Goal: Task Accomplishment & Management: Use online tool/utility

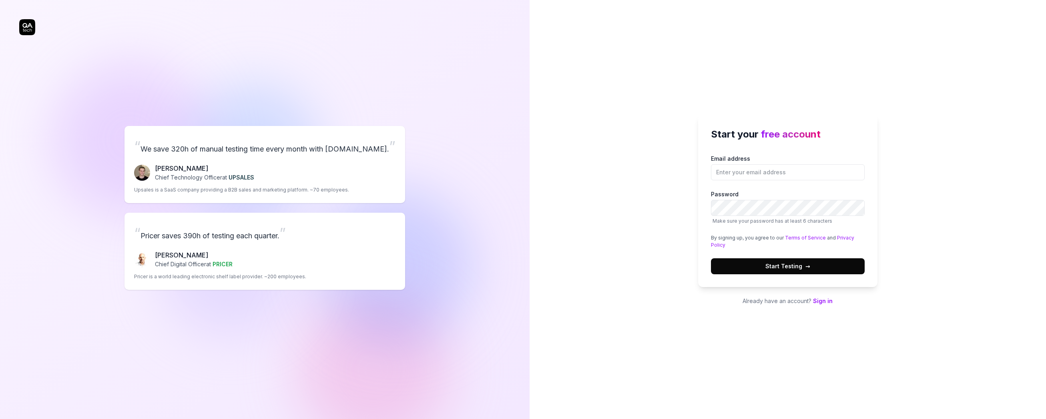
click at [825, 304] on link "Sign in" at bounding box center [823, 301] width 20 height 7
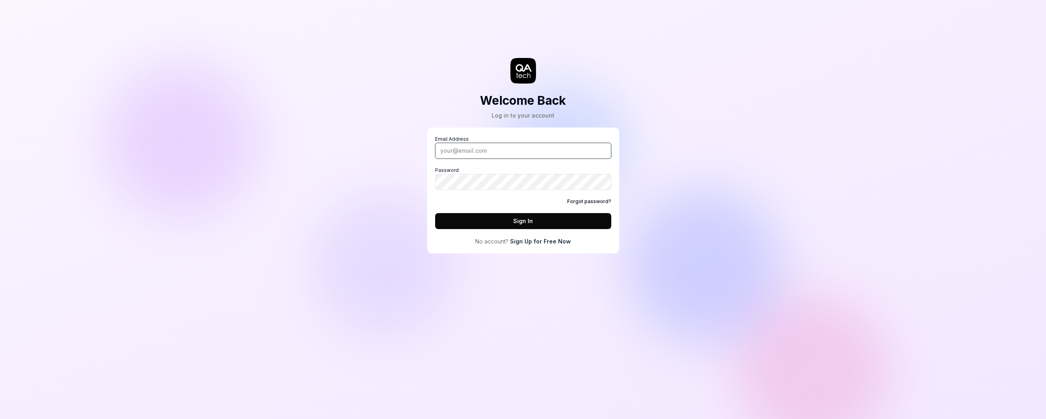
click at [488, 152] on input "Email Address" at bounding box center [523, 151] width 176 height 16
click at [699, 173] on div "Welcome Back Log in to your account Email Address Password Forgot password? Sig…" at bounding box center [523, 209] width 1046 height 419
click at [541, 242] on link "Sign Up for Free Now" at bounding box center [540, 241] width 61 height 8
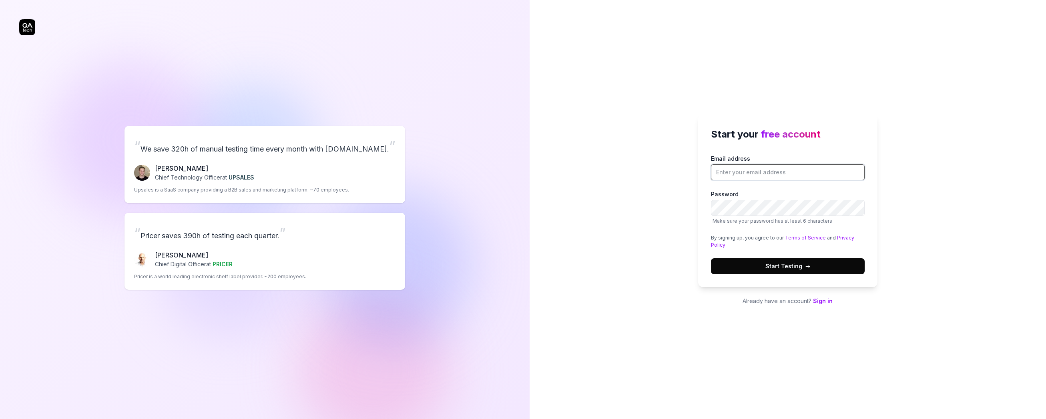
click at [759, 174] on input "Email address" at bounding box center [788, 172] width 154 height 16
type input "[EMAIL_ADDRESS][DOMAIN_NAME]"
click at [804, 260] on button "Start Testing →" at bounding box center [788, 266] width 154 height 16
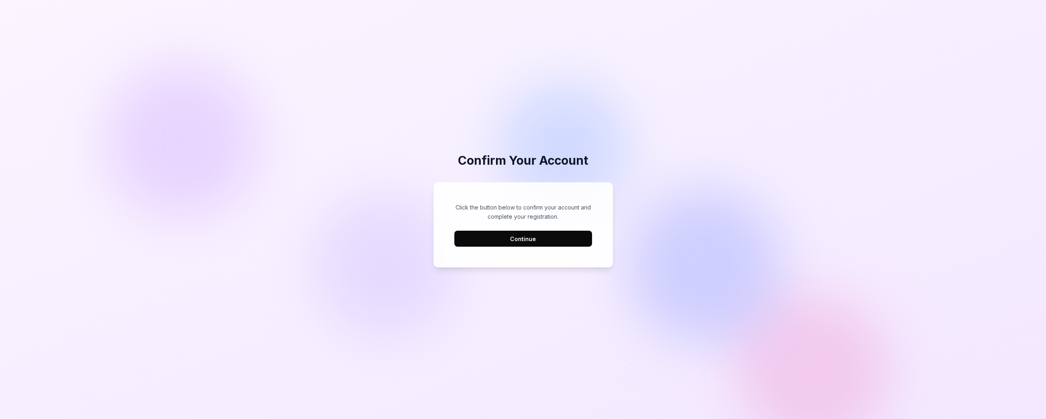
click at [524, 239] on button "Continue" at bounding box center [523, 239] width 138 height 16
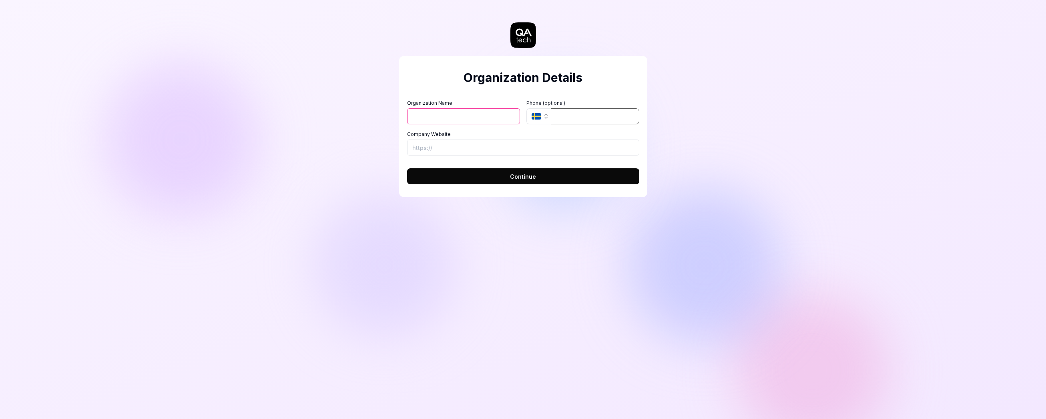
click at [575, 115] on input "tel" at bounding box center [595, 116] width 88 height 16
click at [485, 119] on input "Organization Name" at bounding box center [463, 116] width 113 height 16
type input "hologrow"
click at [559, 149] on input "Company Website" at bounding box center [523, 148] width 232 height 16
paste input "[URL]"
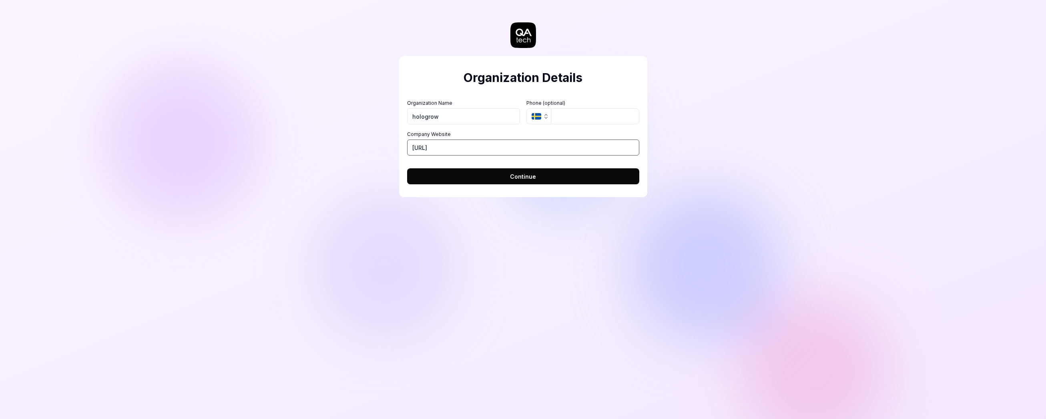
type input "[URL]"
click at [582, 172] on button "Continue" at bounding box center [523, 176] width 232 height 16
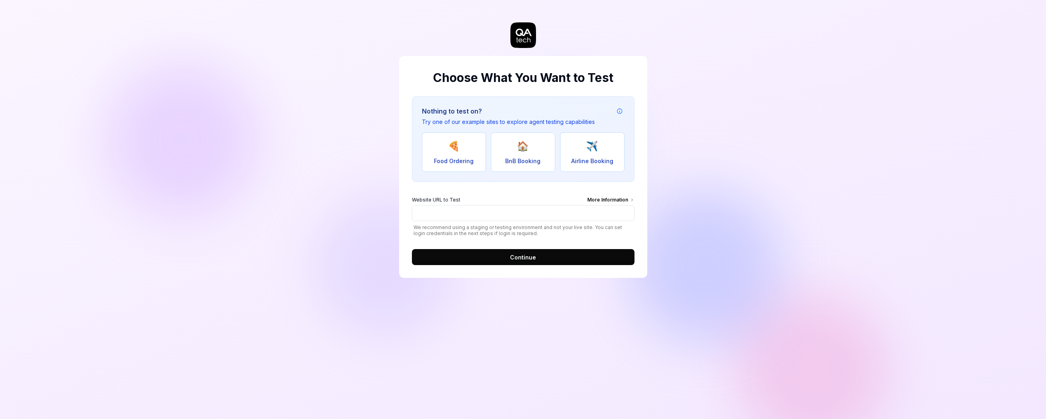
click at [524, 259] on span "Continue" at bounding box center [523, 257] width 26 height 8
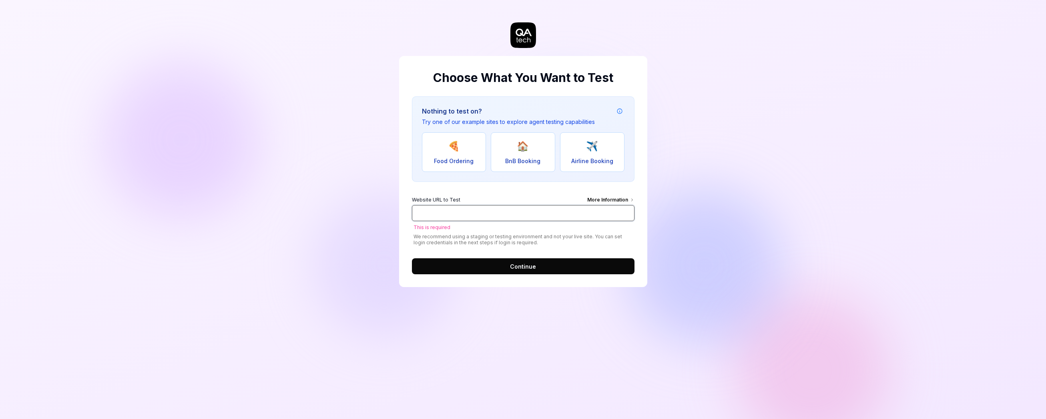
paste input "[URL]"
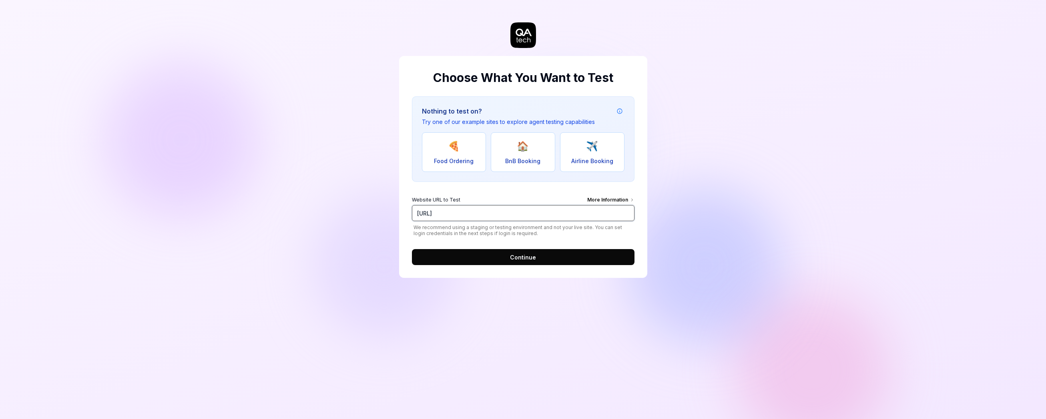
type input "[URL]"
click at [498, 248] on form "Website URL to Test More Information [URL] We recommend using a staging or test…" at bounding box center [523, 229] width 222 height 74
click at [499, 252] on button "Continue" at bounding box center [523, 257] width 222 height 16
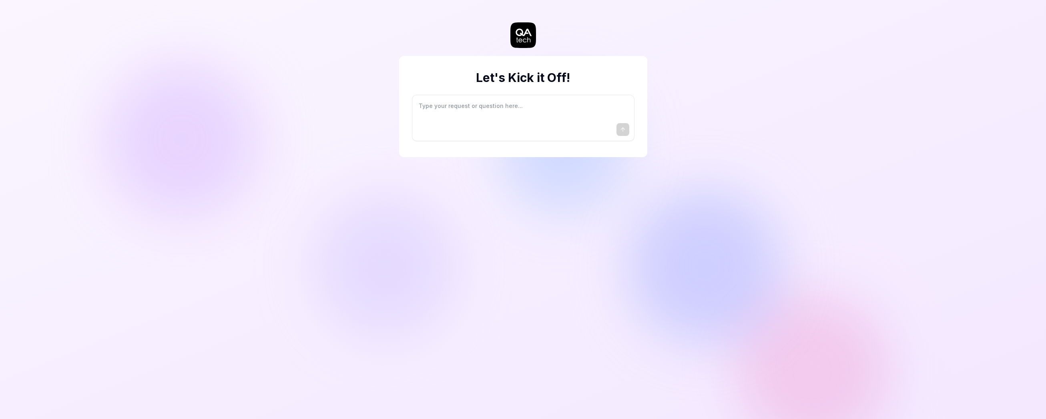
type textarea "*"
type textarea "I"
type textarea "*"
type textarea "I"
type textarea "*"
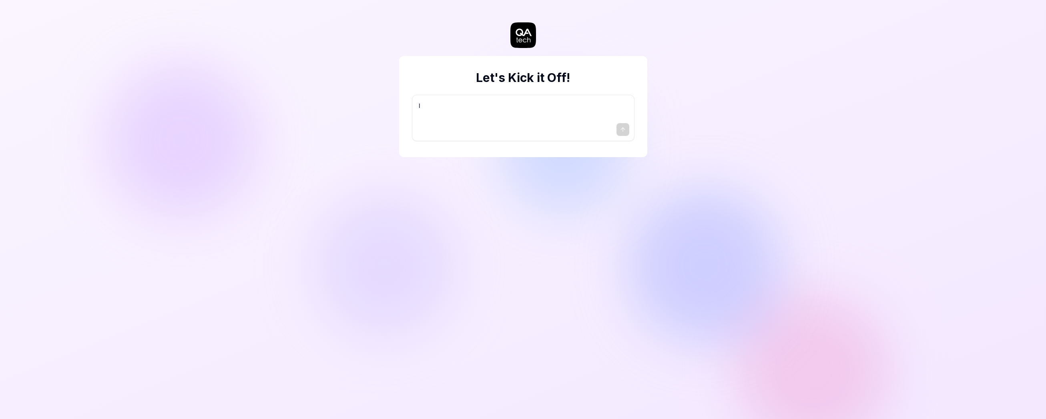
type textarea "I w"
type textarea "*"
type textarea "I wa"
type textarea "*"
type textarea "I wan"
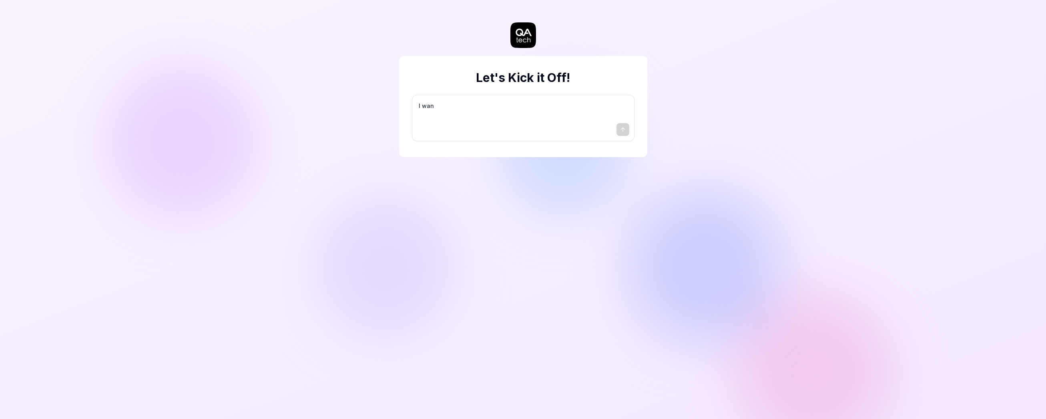
type textarea "*"
type textarea "I want"
type textarea "*"
type textarea "I want"
type textarea "*"
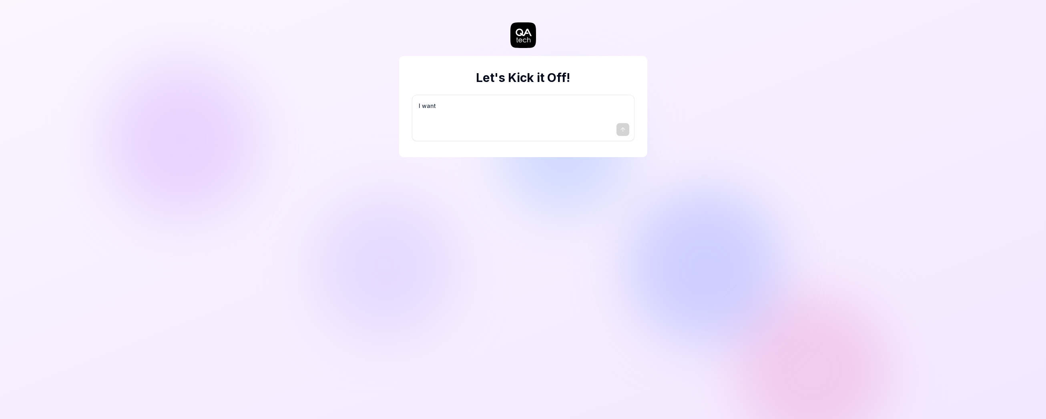
type textarea "I want a"
type textarea "*"
type textarea "I want a"
type textarea "*"
type textarea "I want a g"
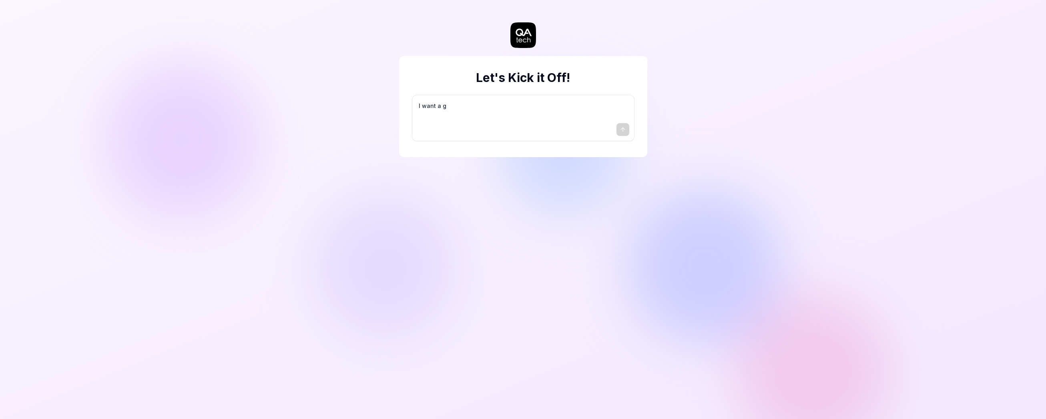
type textarea "*"
type textarea "I want a go"
type textarea "*"
type textarea "I want a goo"
type textarea "*"
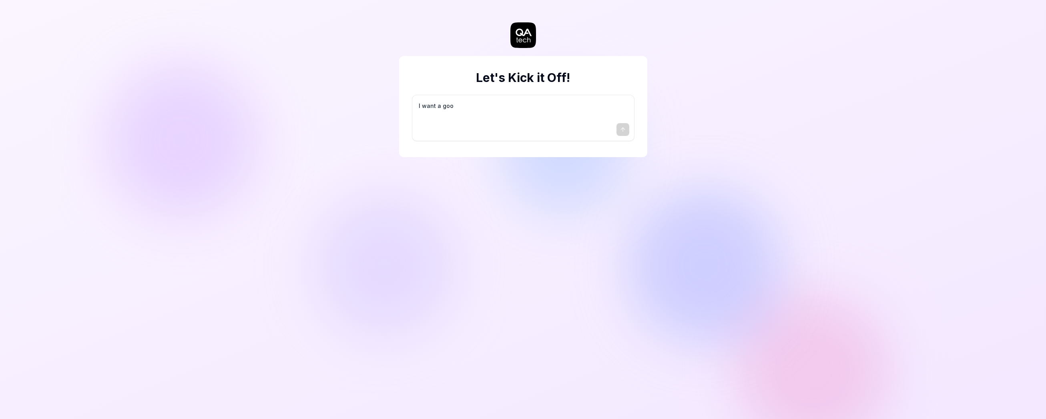
type textarea "I want a good"
type textarea "*"
type textarea "I want a good"
type textarea "*"
type textarea "I want a good t"
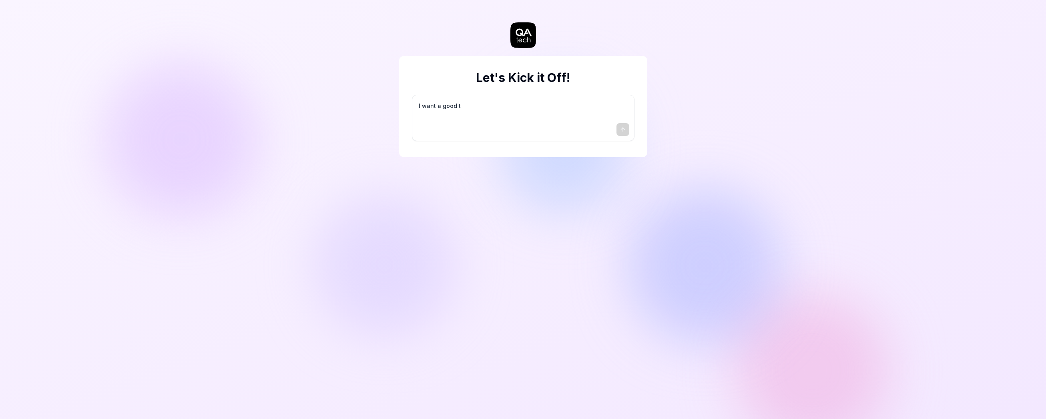
type textarea "*"
type textarea "I want a good te"
type textarea "*"
type textarea "I want a good tes"
type textarea "*"
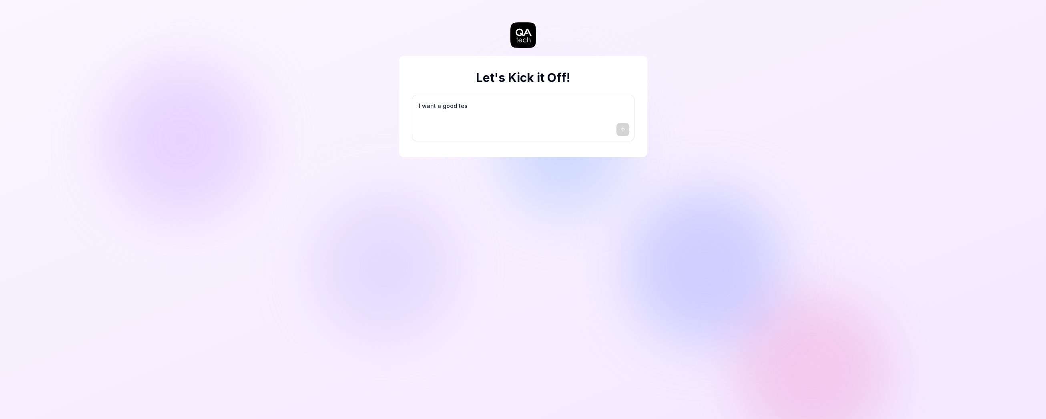
type textarea "I want a good test"
type textarea "*"
type textarea "I want a good test"
type textarea "*"
type textarea "I want a good test s"
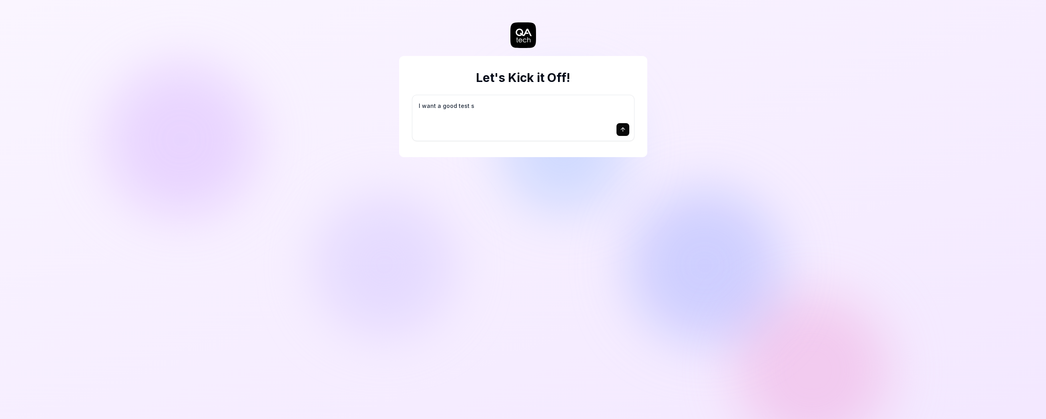
type textarea "*"
type textarea "I want a good test se"
type textarea "*"
type textarea "I want a good test set"
type textarea "*"
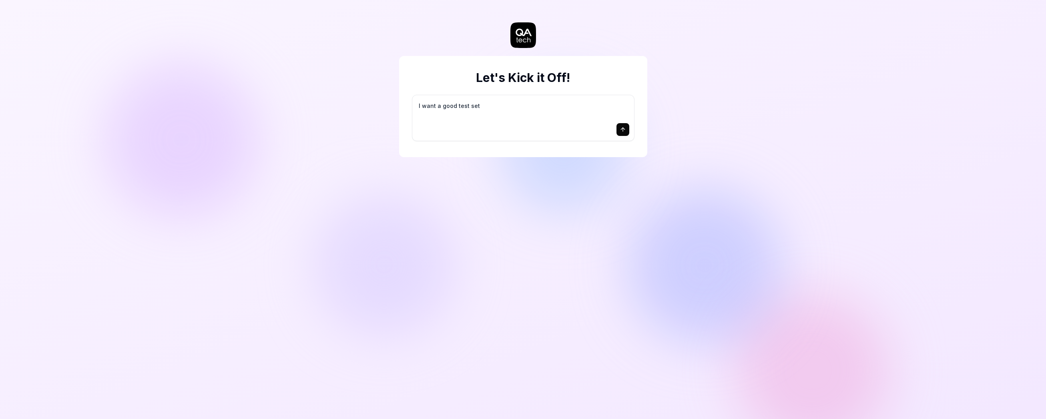
type textarea "I want a good test setu"
type textarea "*"
type textarea "I want a good test setup"
type textarea "*"
type textarea "I want a good test setup"
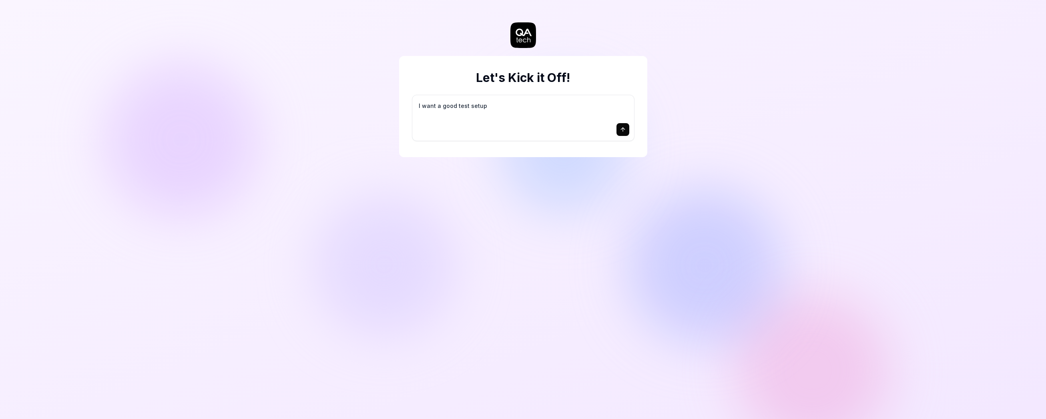
type textarea "*"
type textarea "I want a good test setup f"
type textarea "*"
type textarea "I want a good test setup fo"
type textarea "*"
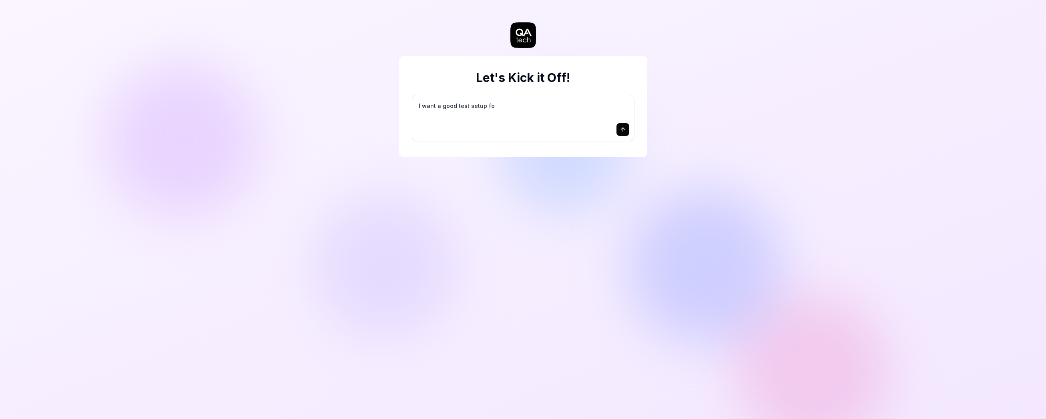
type textarea "I want a good test setup for"
type textarea "*"
type textarea "I want a good test setup for"
type textarea "*"
type textarea "I want a good test setup for m"
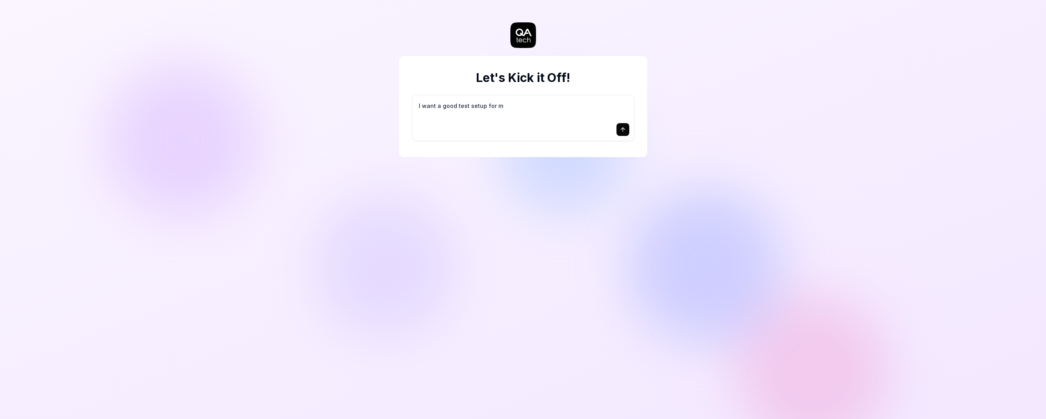
type textarea "*"
type textarea "I want a good test setup for my"
type textarea "*"
type textarea "I want a good test setup for my"
type textarea "*"
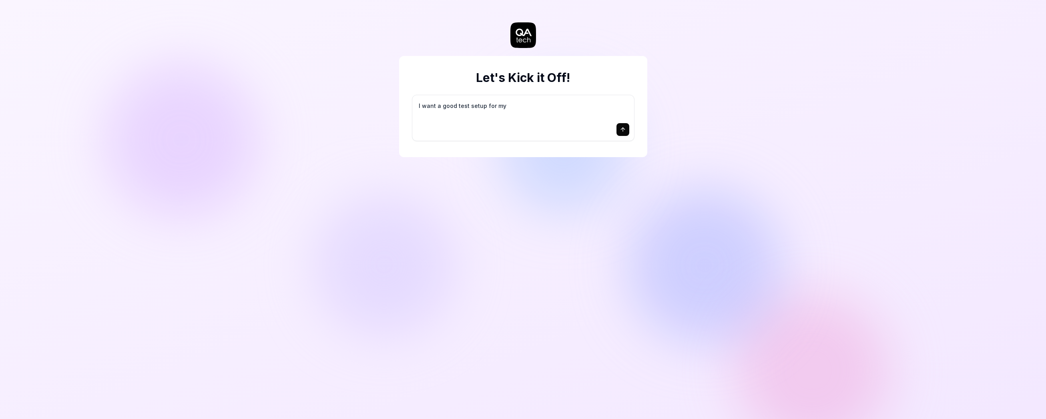
type textarea "I want a good test setup for my s"
type textarea "*"
type textarea "I want a good test setup for my si"
type textarea "*"
type textarea "I want a good test setup for my sit"
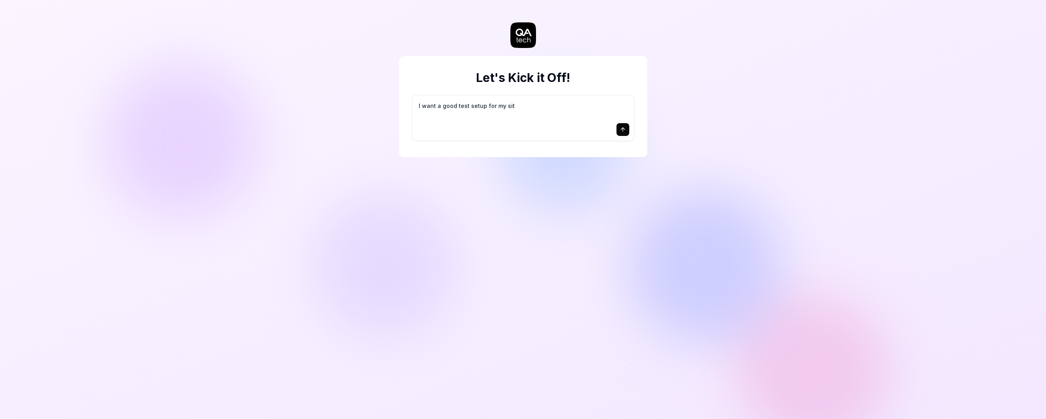
type textarea "*"
type textarea "I want a good test setup for my site"
type textarea "*"
type textarea "I want a good test setup for my site"
type textarea "*"
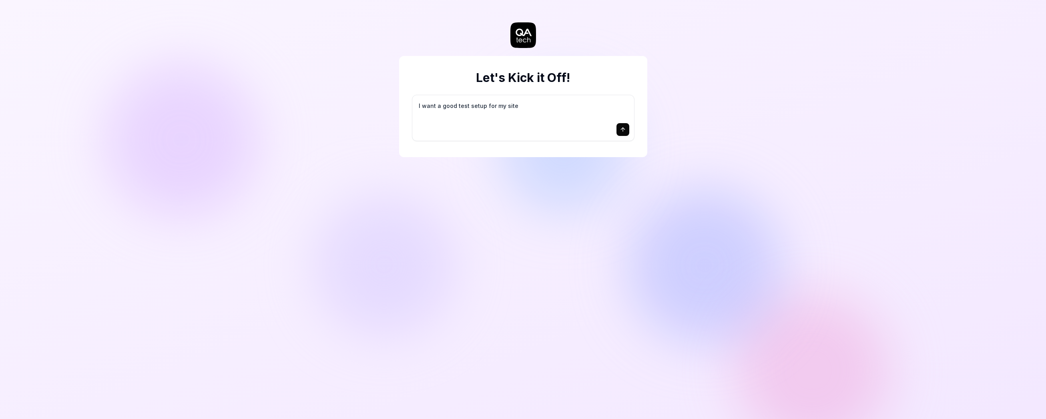
type textarea "I want a good test setup for my site -"
type textarea "*"
type textarea "I want a good test setup for my site -"
type textarea "*"
type textarea "I want a good test setup for my site - h"
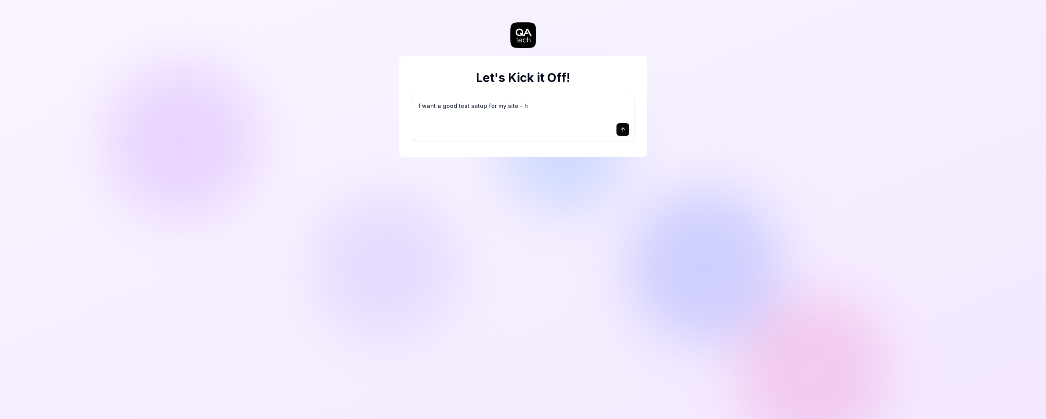
type textarea "*"
type textarea "I want a good test setup for my site - he"
type textarea "*"
type textarea "I want a good test setup for my site - hel"
type textarea "*"
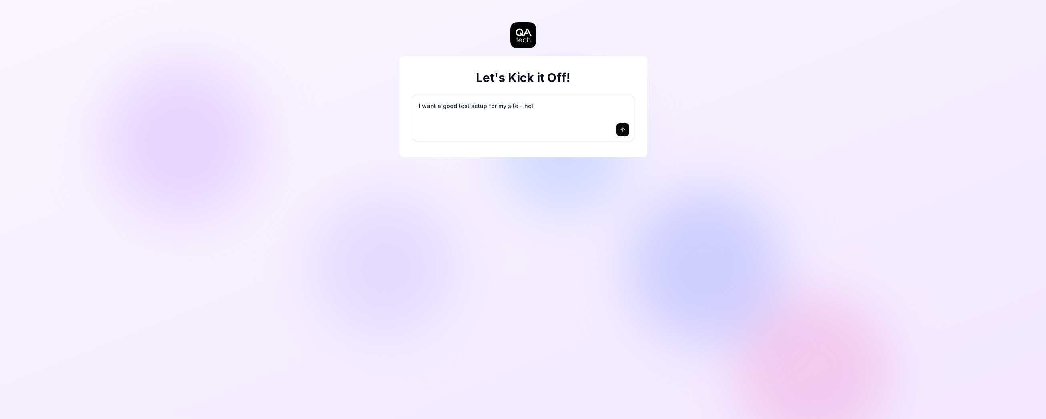
type textarea "I want a good test setup for my site - help"
type textarea "*"
type textarea "I want a good test setup for my site - help"
type textarea "*"
type textarea "I want a good test setup for my site - help m"
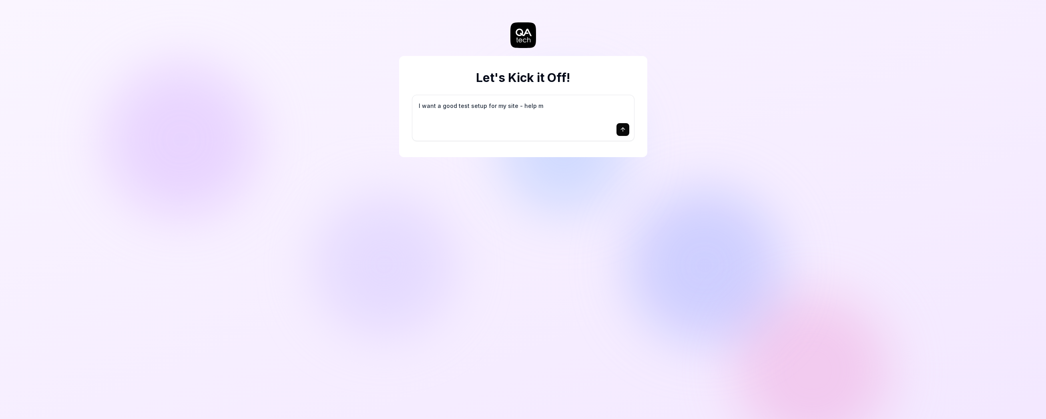
type textarea "*"
type textarea "I want a good test setup for my site - help me"
type textarea "*"
type textarea "I want a good test setup for my site - help me"
type textarea "*"
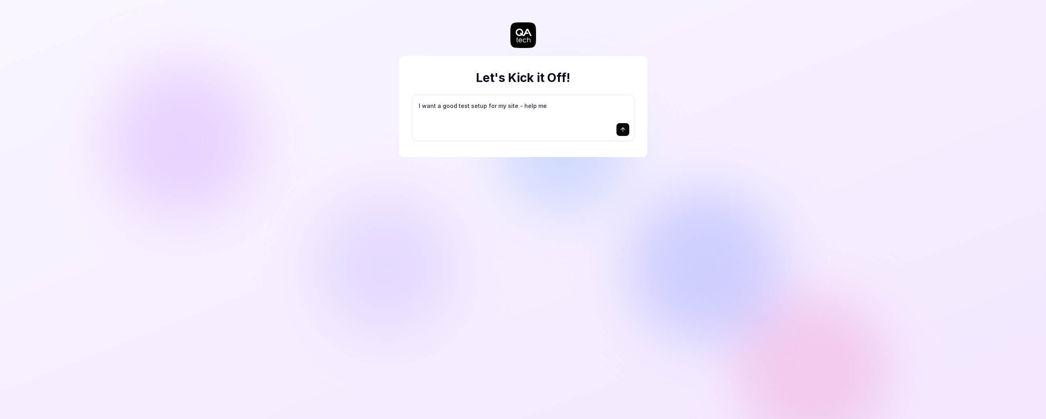
type textarea "I want a good test setup for my site - help me c"
type textarea "*"
type textarea "I want a good test setup for my site - help me cr"
type textarea "*"
type textarea "I want a good test setup for my site - help me cre"
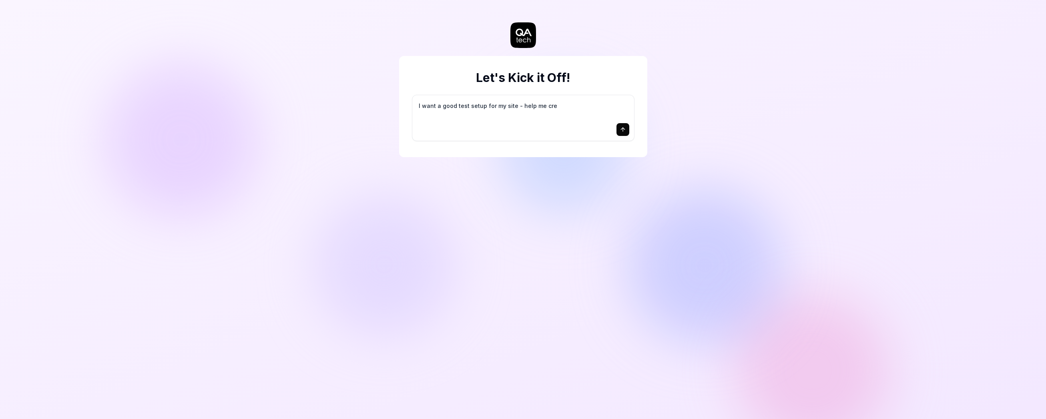
type textarea "*"
type textarea "I want a good test setup for my site - help me crea"
type textarea "*"
type textarea "I want a good test setup for my site - help me creat"
type textarea "*"
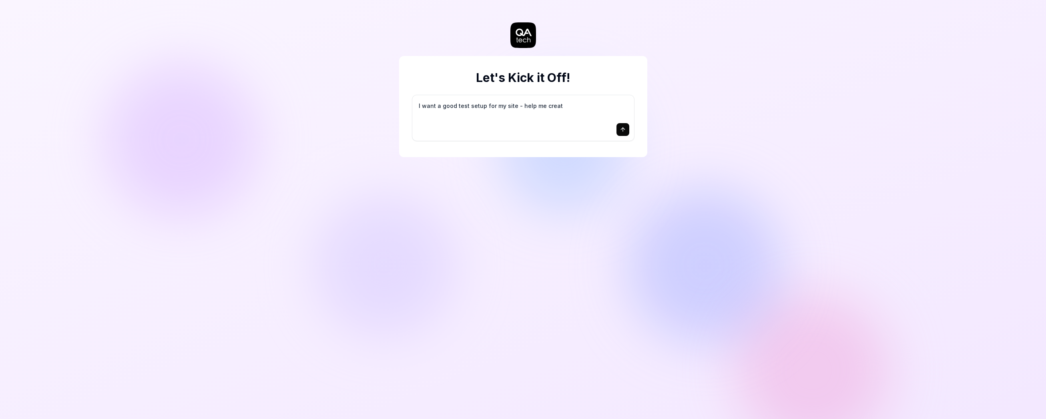
type textarea "I want a good test setup for my site - help me create"
type textarea "*"
type textarea "I want a good test setup for my site - help me create"
type textarea "*"
type textarea "I want a good test setup for my site - help me create t"
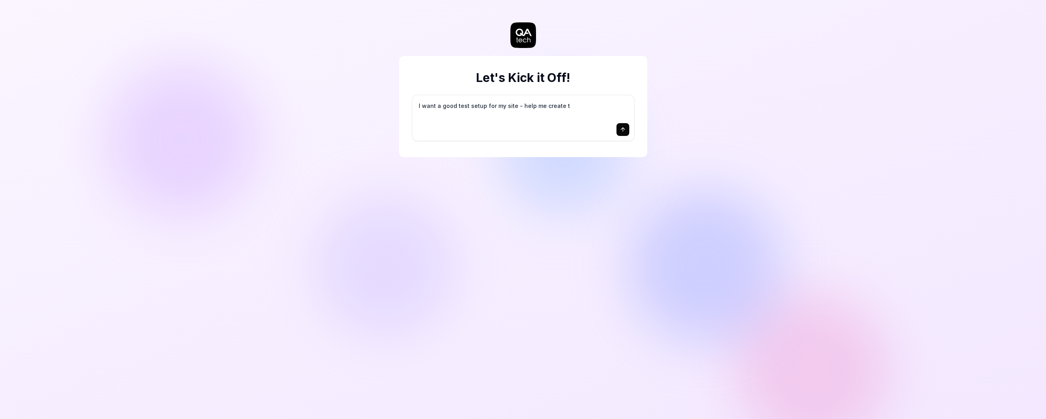
type textarea "*"
type textarea "I want a good test setup for my site - help me create th"
type textarea "*"
type textarea "I want a good test setup for my site - help me create the"
type textarea "*"
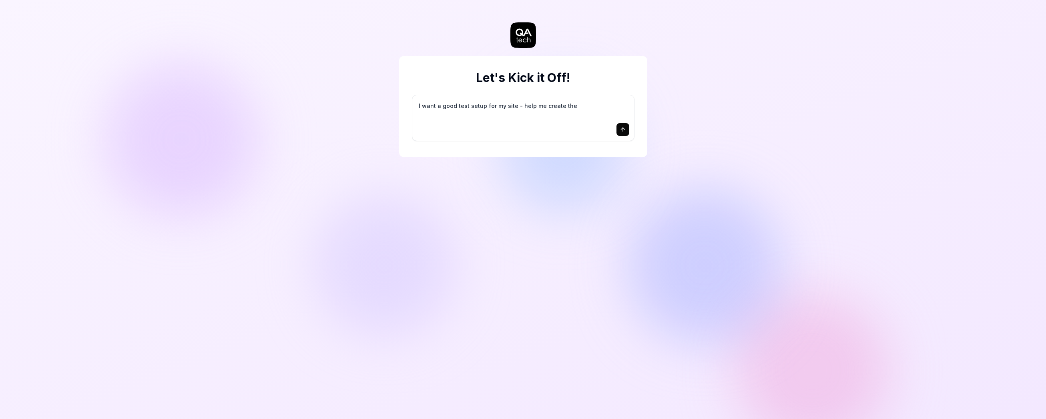
type textarea "I want a good test setup for my site - help me create the"
type textarea "*"
type textarea "I want a good test setup for my site - help me create the f"
type textarea "*"
type textarea "I want a good test setup for my site - help me create the fi"
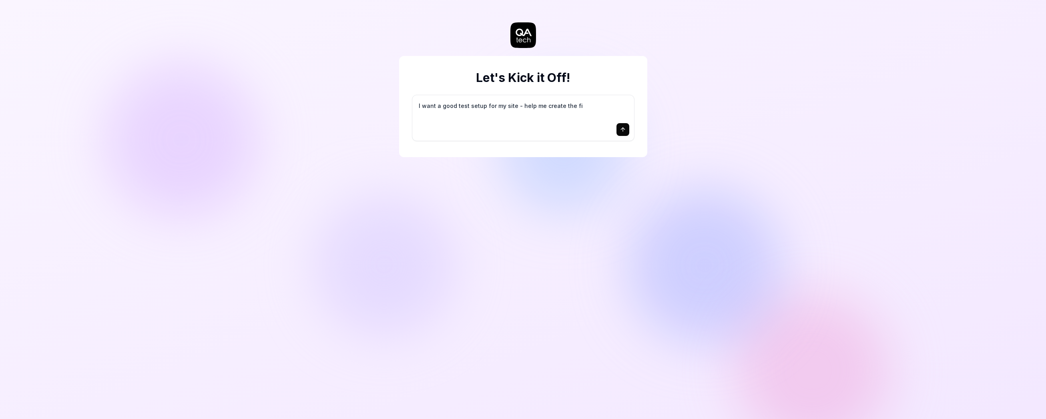
type textarea "*"
type textarea "I want a good test setup for my site - help me create the fir"
type textarea "*"
type textarea "I want a good test setup for my site - help me create the firs"
type textarea "*"
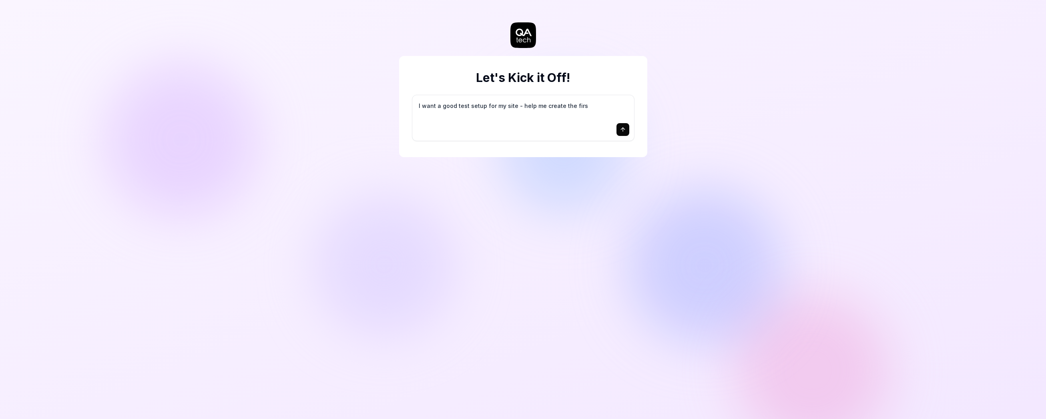
type textarea "I want a good test setup for my site - help me create the first"
type textarea "*"
type textarea "I want a good test setup for my site - help me create the first"
type textarea "*"
type textarea "I want a good test setup for my site - help me create the first 3"
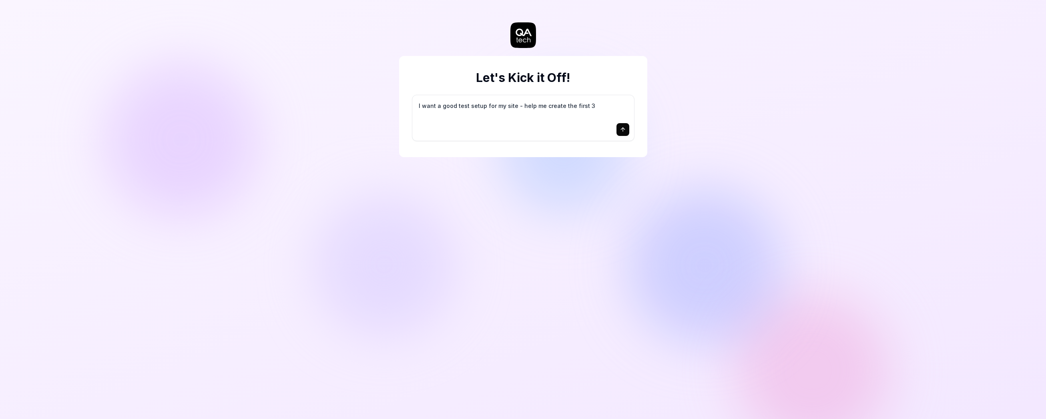
type textarea "*"
type textarea "I want a good test setup for my site - help me create the first 3-"
type textarea "*"
type textarea "I want a good test setup for my site - help me create the first 3-5"
type textarea "*"
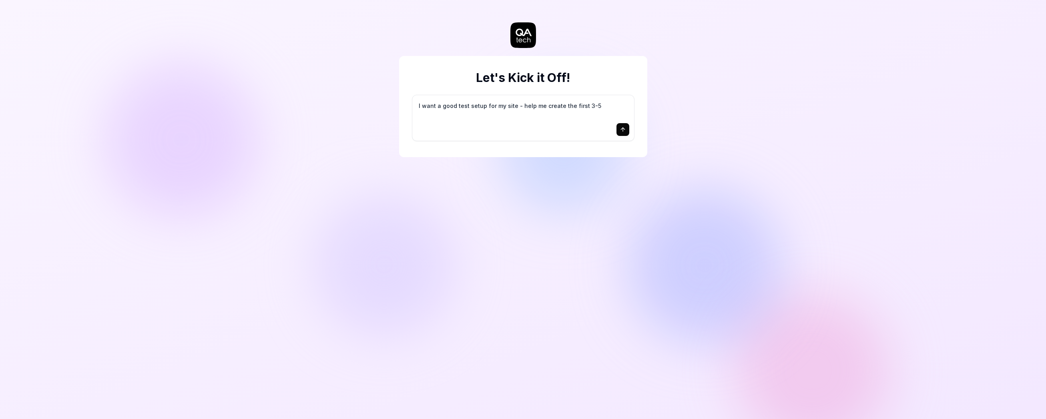
type textarea "I want a good test setup for my site - help me create the first 3-5"
type textarea "*"
type textarea "I want a good test setup for my site - help me create the first 3-5 t"
type textarea "*"
type textarea "I want a good test setup for my site - help me create the first 3-5 te"
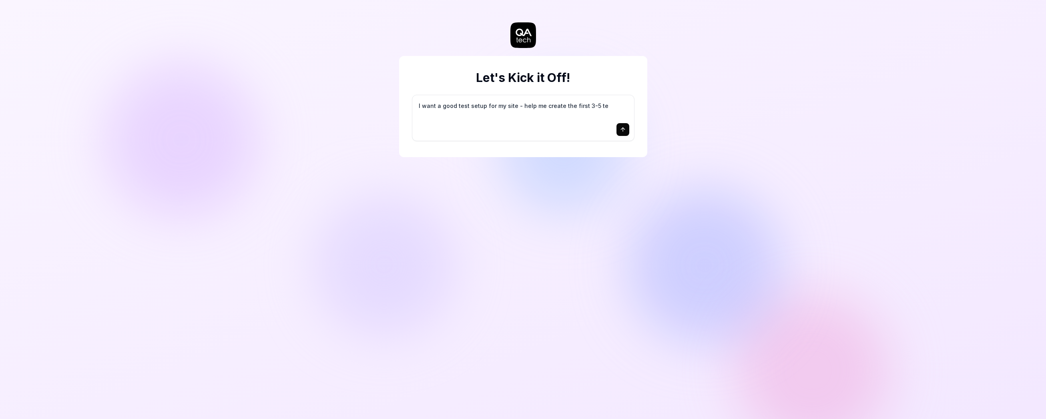
type textarea "*"
type textarea "I want a good test setup for my site - help me create the first 3-5 tes"
type textarea "*"
type textarea "I want a good test setup for my site - help me create the first 3-5 test"
type textarea "*"
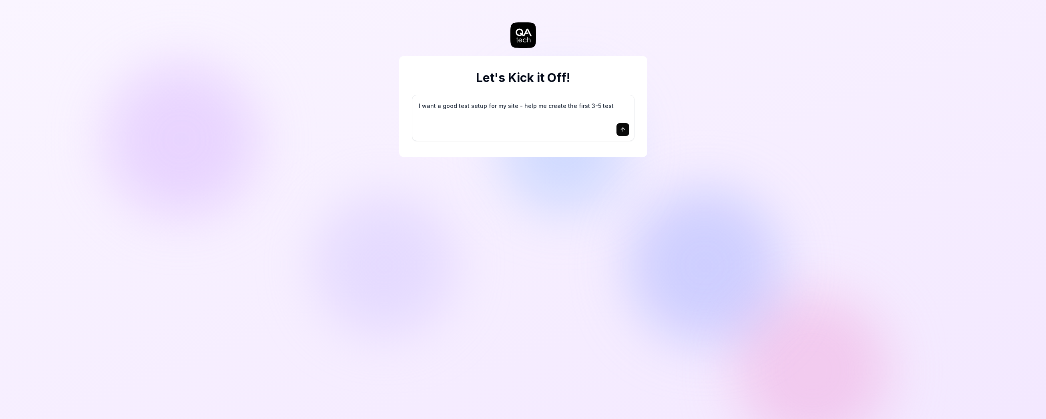
type textarea "I want a good test setup for my site - help me create the first 3-5 test"
type textarea "*"
type textarea "I want a good test setup for my site - help me create the first 3-5 test c"
type textarea "*"
type textarea "I want a good test setup for my site - help me create the first 3-5 test ca"
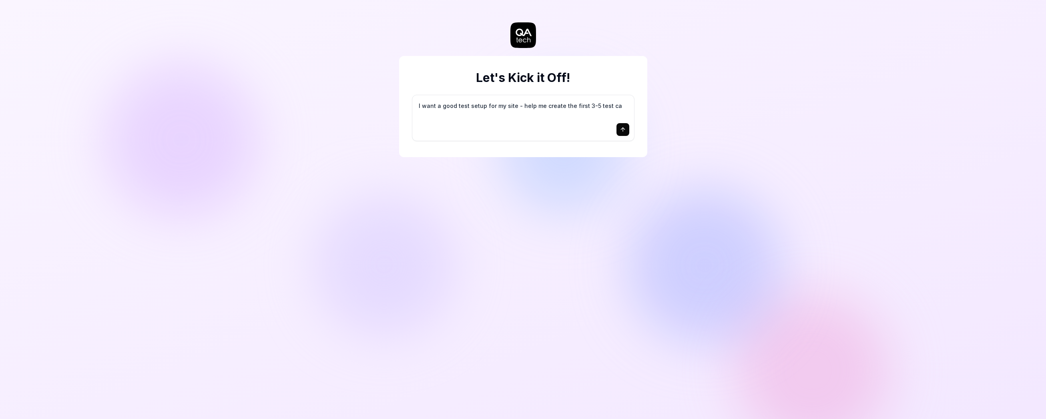
type textarea "*"
type textarea "I want a good test setup for my site - help me create the first 3-5 test cas"
type textarea "*"
type textarea "I want a good test setup for my site - help me create the first 3-5 test case"
type textarea "*"
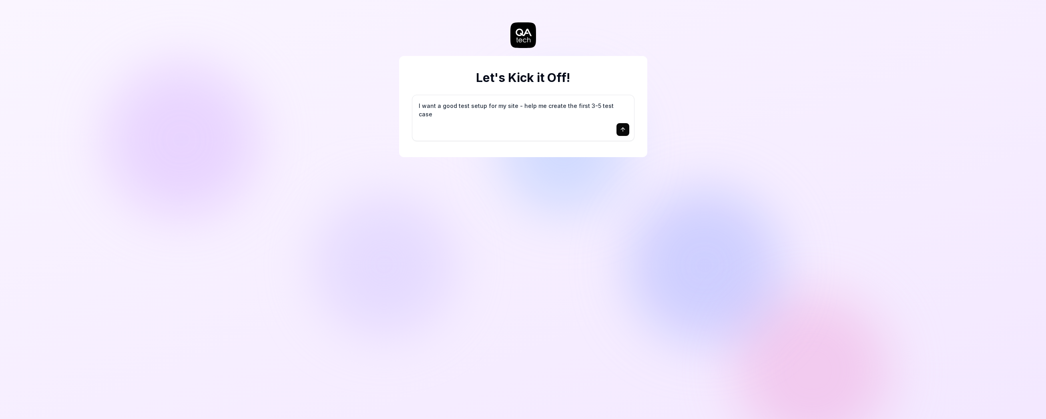
type textarea "I want a good test setup for my site - help me create the first 3-5 test cases"
click at [390, 164] on div "Let's Kick it Off! I want a good test setup for my site - help me create the fi…" at bounding box center [523, 209] width 1046 height 419
click at [621, 132] on icon "submit" at bounding box center [622, 129] width 6 height 6
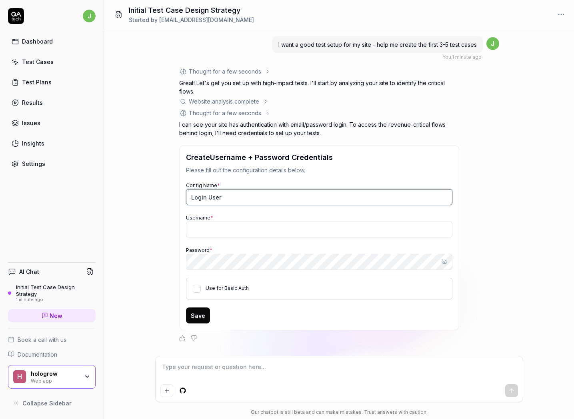
click at [283, 201] on input "Login User" at bounding box center [319, 197] width 266 height 16
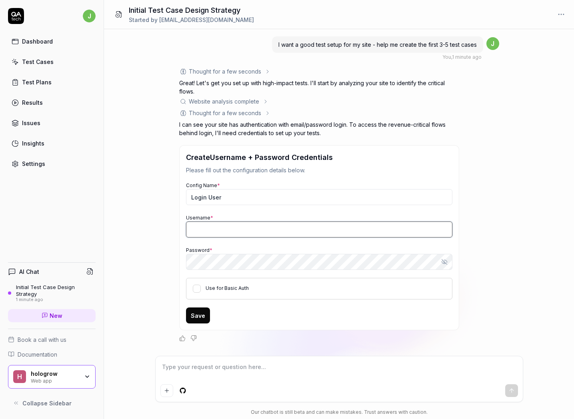
type textarea "*"
click at [273, 226] on input "Username *" at bounding box center [319, 230] width 266 height 16
type input "[EMAIL_ADDRESS]"
click at [195, 290] on button "Use for Basic Auth" at bounding box center [197, 289] width 8 height 8
click at [200, 315] on button "Save" at bounding box center [198, 316] width 24 height 16
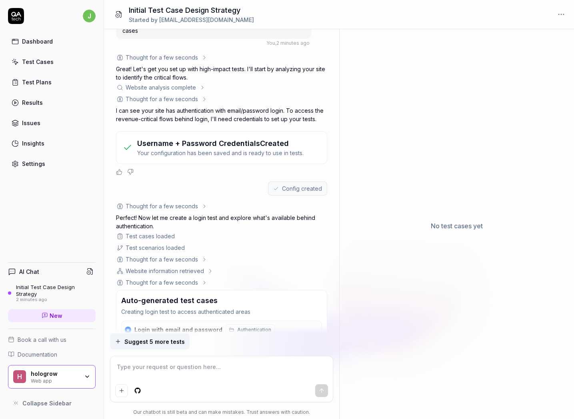
scroll to position [83, 0]
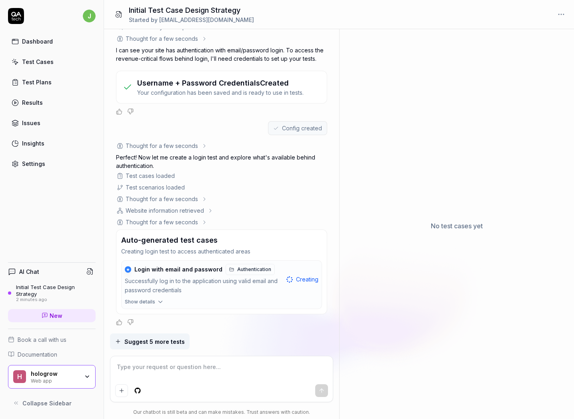
click at [85, 255] on div "j Dashboard Test Cases Test Plans Results Issues Insights Settings AI Chat Init…" at bounding box center [52, 209] width 104 height 419
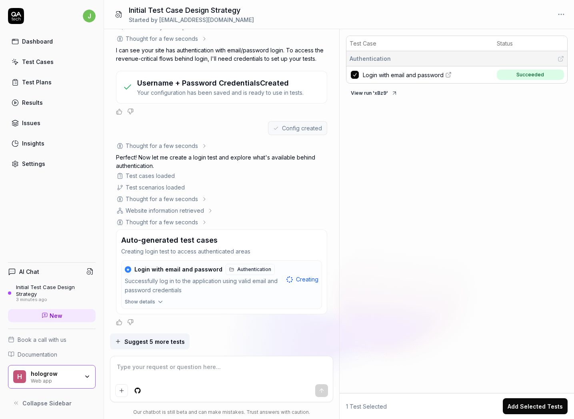
click at [147, 305] on span "Show details" at bounding box center [140, 302] width 30 height 7
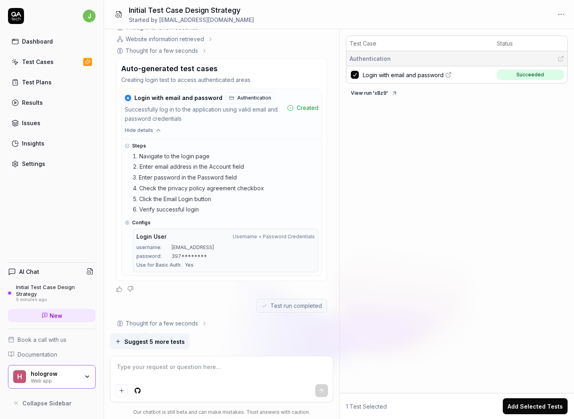
scroll to position [727, 0]
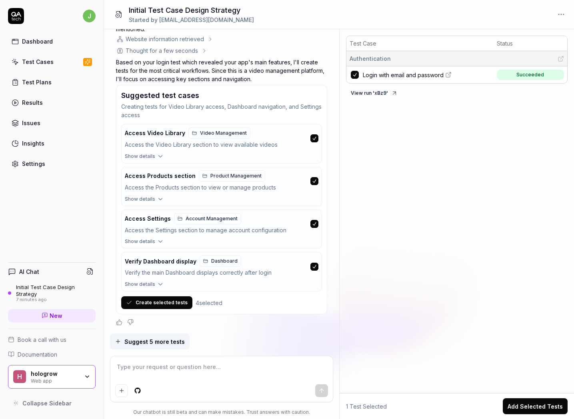
type textarea "*"
click at [150, 199] on span "Show details" at bounding box center [140, 199] width 30 height 7
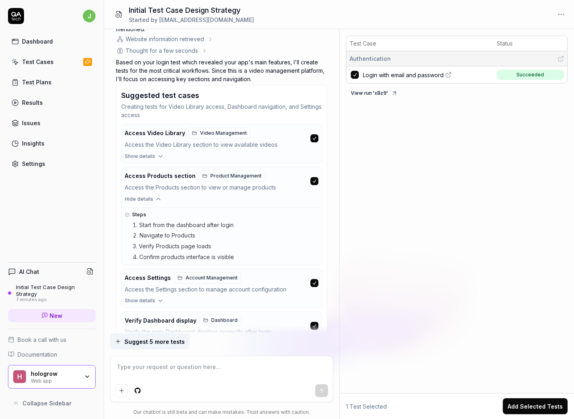
scroll to position [787, 0]
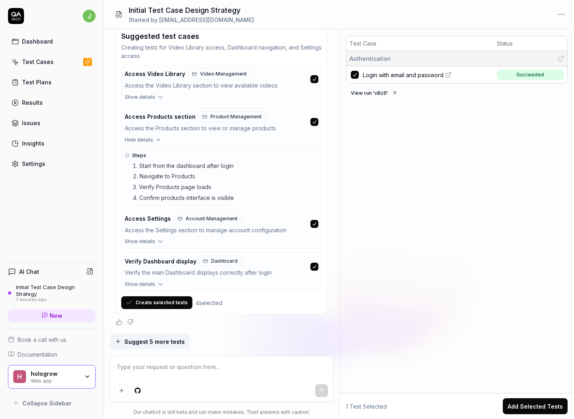
type textarea "*"
click at [152, 282] on span "Show details" at bounding box center [140, 284] width 30 height 7
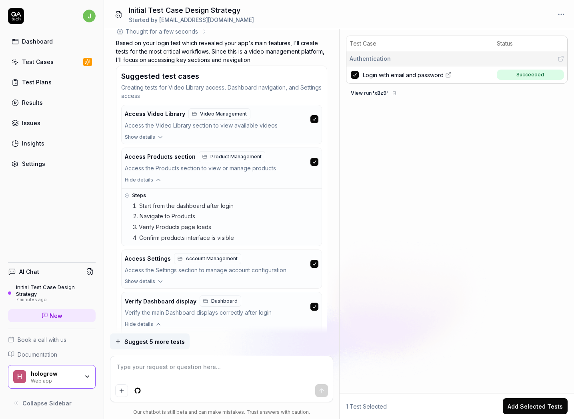
scroll to position [593, 0]
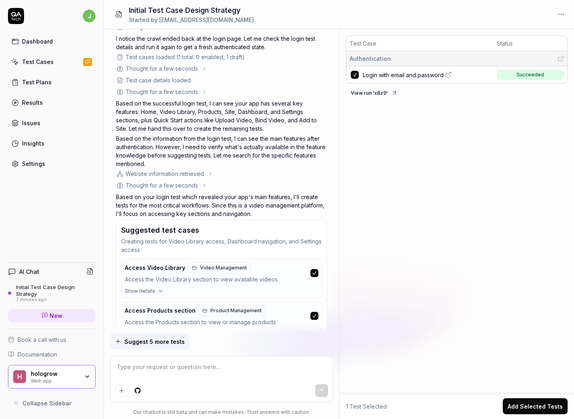
click at [183, 339] on button "Suggest 5 more tests" at bounding box center [150, 342] width 80 height 16
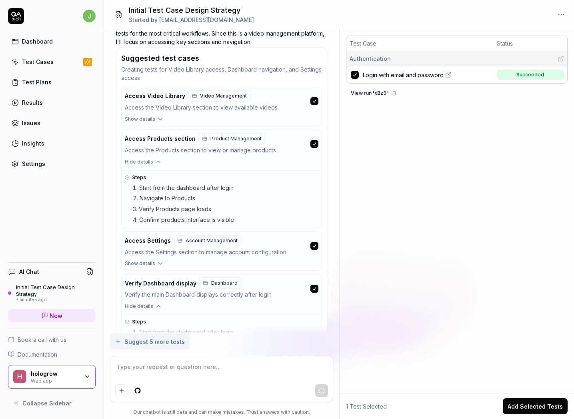
scroll to position [754, 0]
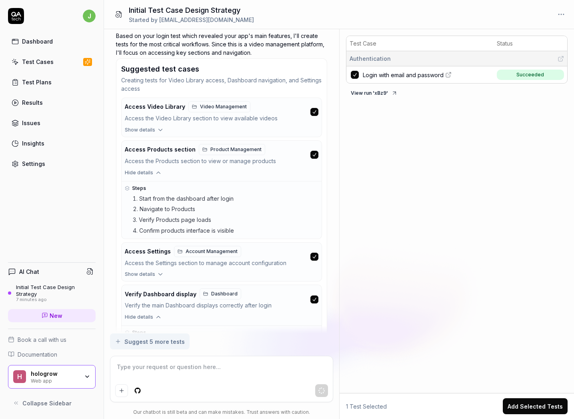
click at [56, 64] on link "Test Cases" at bounding box center [52, 62] width 88 height 16
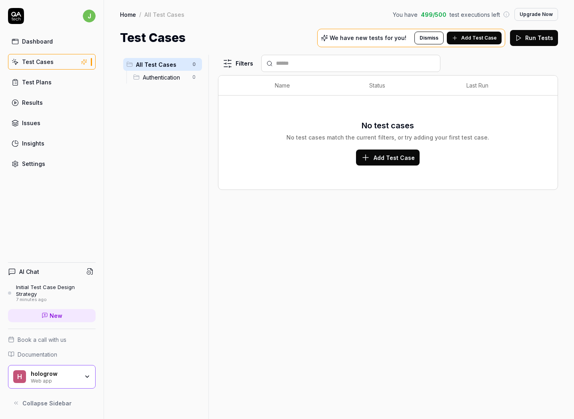
click at [36, 44] on div "Dashboard" at bounding box center [37, 41] width 31 height 8
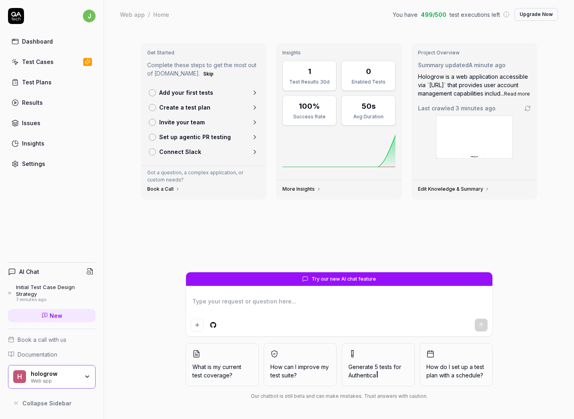
click at [52, 82] on link "Test Plans" at bounding box center [52, 82] width 88 height 16
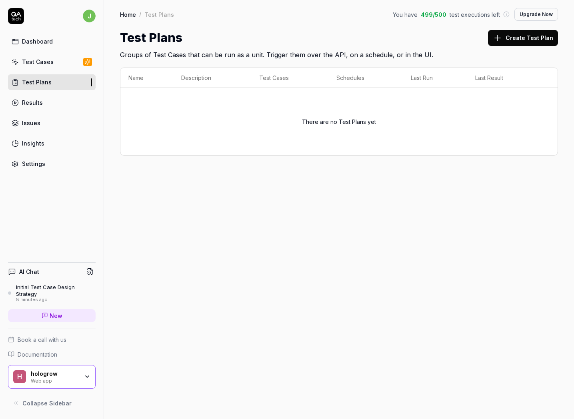
click at [52, 107] on link "Results" at bounding box center [52, 103] width 88 height 16
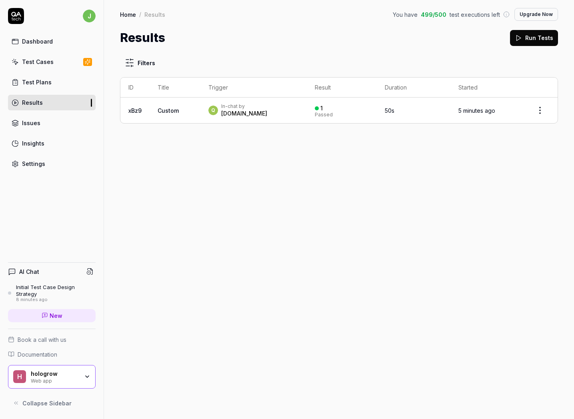
click at [259, 113] on div "Q In-chat by [DOMAIN_NAME]" at bounding box center [253, 110] width 90 height 14
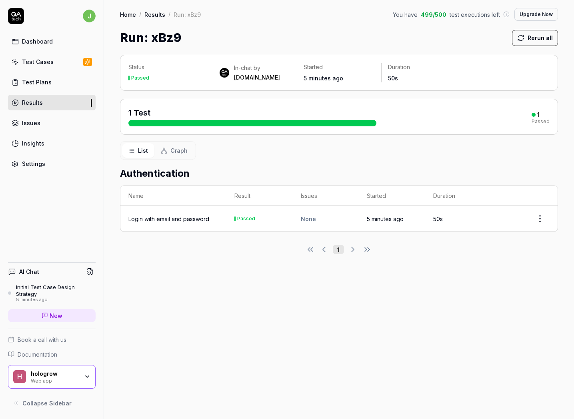
click at [167, 221] on div "Login with email and password" at bounding box center [168, 219] width 81 height 8
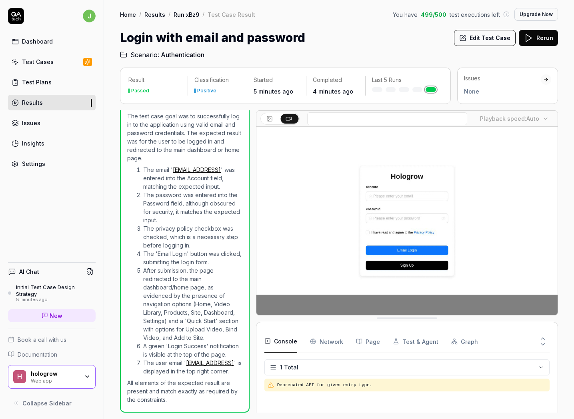
click at [38, 66] on div "Test Cases" at bounding box center [38, 62] width 32 height 8
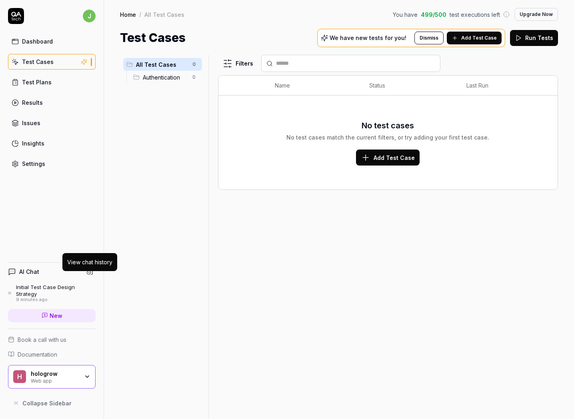
click at [88, 275] on icon at bounding box center [89, 271] width 7 height 7
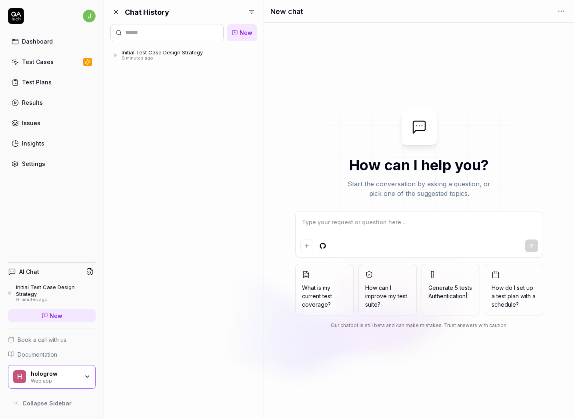
click at [178, 57] on div "9 minutes ago" at bounding box center [162, 59] width 81 height 6
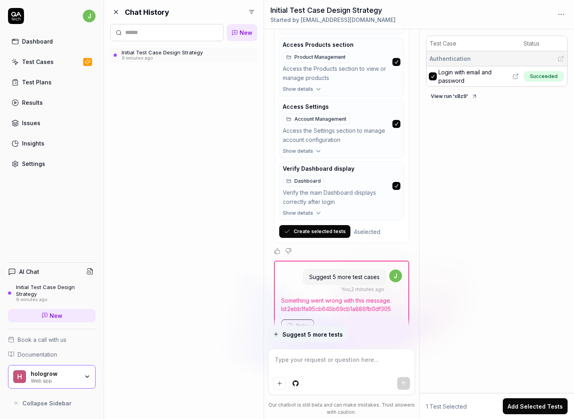
scroll to position [899, 0]
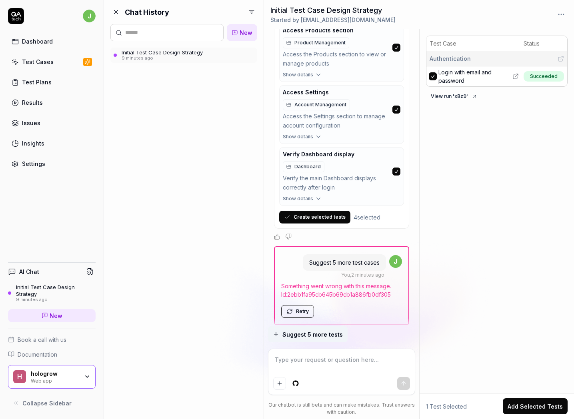
click at [288, 309] on icon at bounding box center [289, 310] width 5 height 2
click at [297, 306] on button "Retry" at bounding box center [297, 311] width 33 height 13
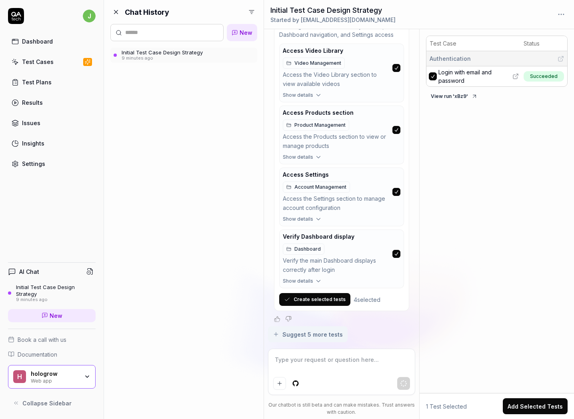
scroll to position [822, 0]
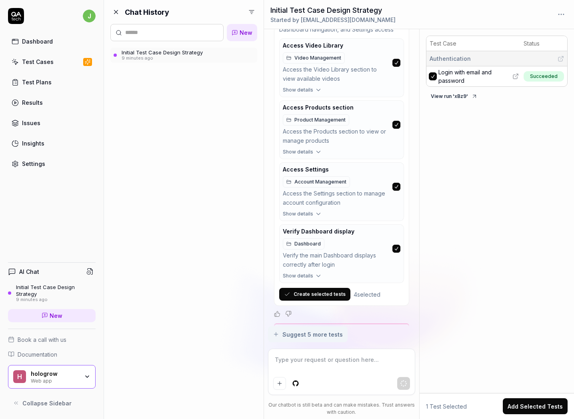
click at [308, 210] on span "Show details" at bounding box center [298, 213] width 30 height 7
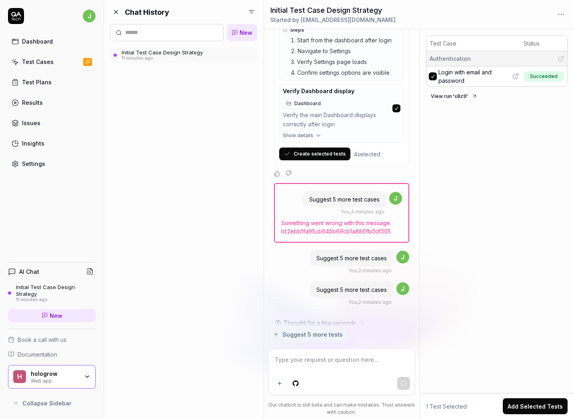
scroll to position [1510, 0]
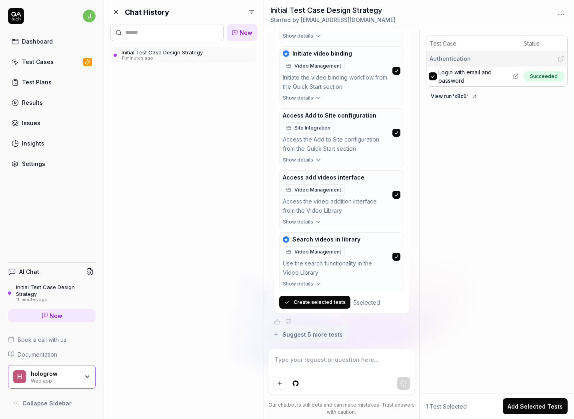
click at [311, 281] on span "Show details" at bounding box center [298, 284] width 30 height 7
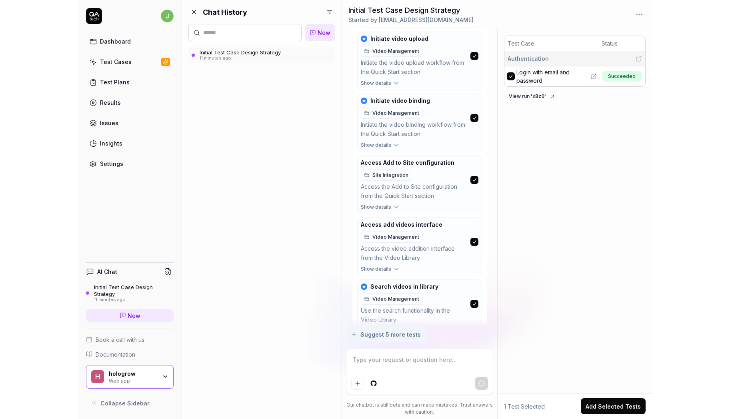
scroll to position [1408, 0]
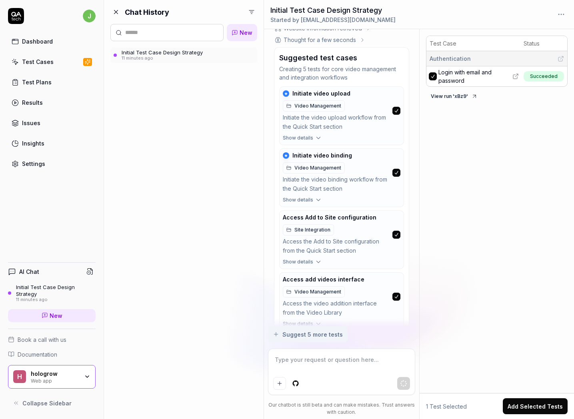
click at [307, 164] on span "Video Management" at bounding box center [318, 167] width 47 height 7
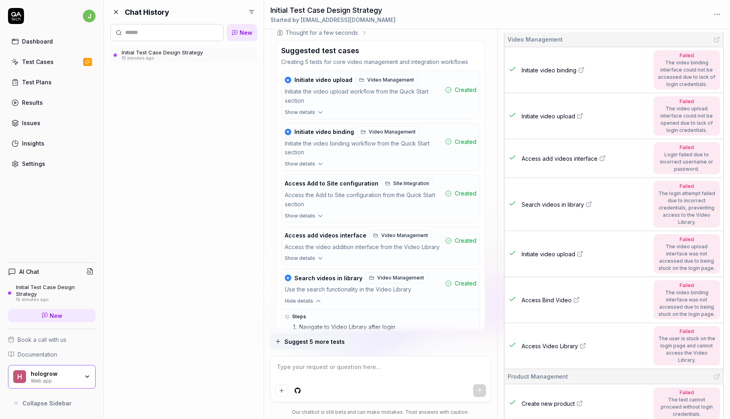
scroll to position [70, 0]
type textarea "*"
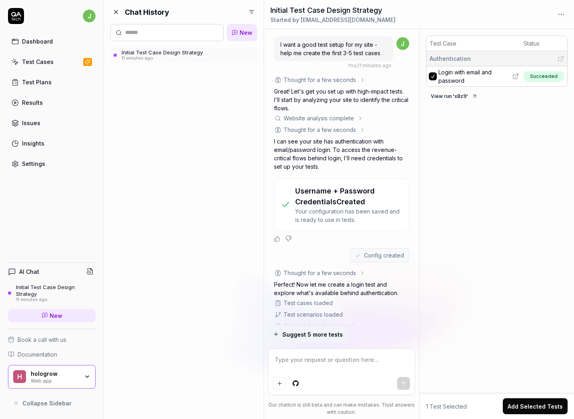
scroll to position [765, 0]
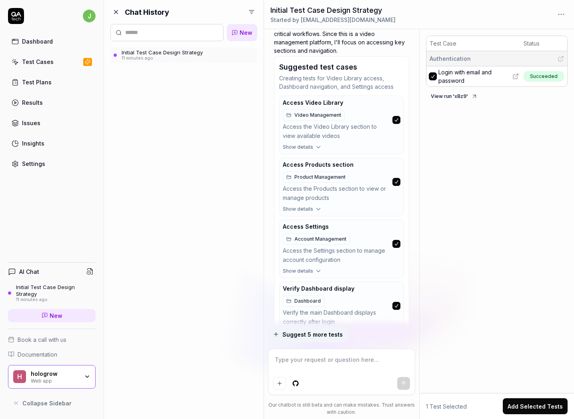
click at [397, 302] on button "button" at bounding box center [397, 306] width 8 height 8
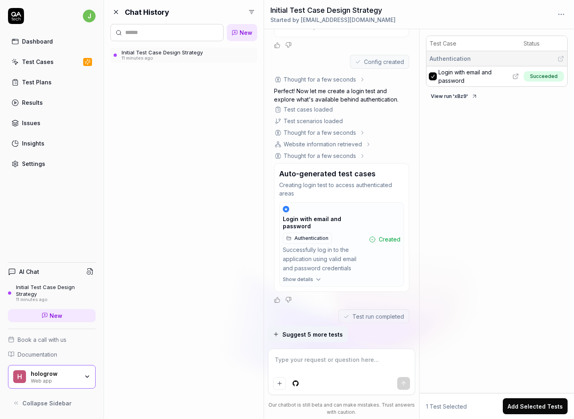
scroll to position [192, 0]
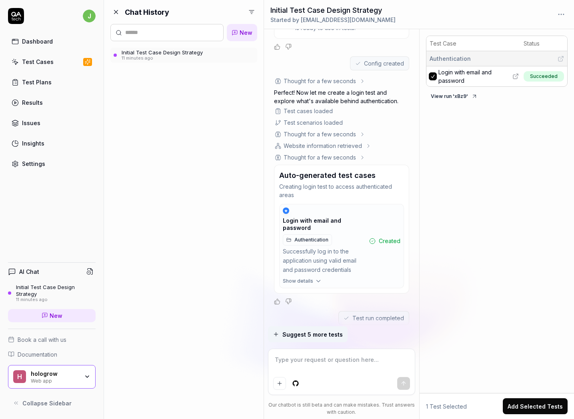
click at [537, 403] on button "Add Selected Tests" at bounding box center [535, 407] width 65 height 16
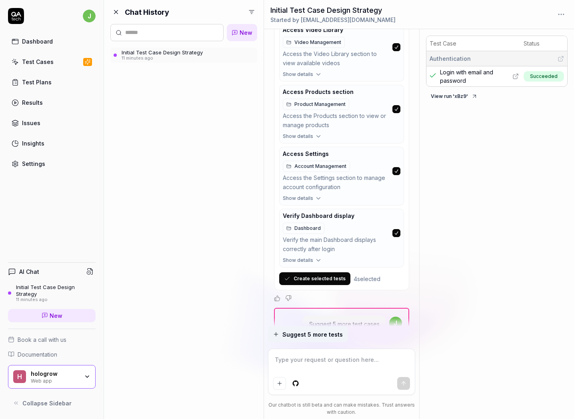
scroll to position [899, 0]
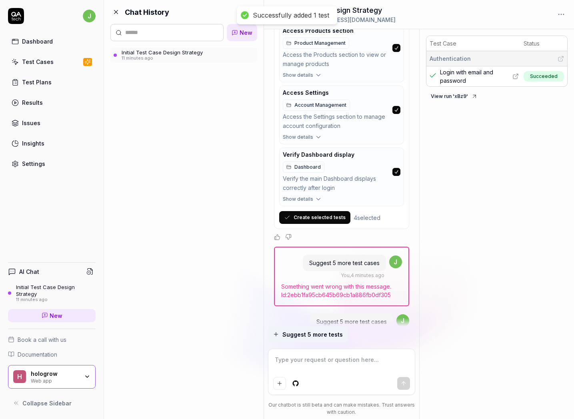
click at [318, 211] on button "Create selected tests" at bounding box center [314, 217] width 71 height 13
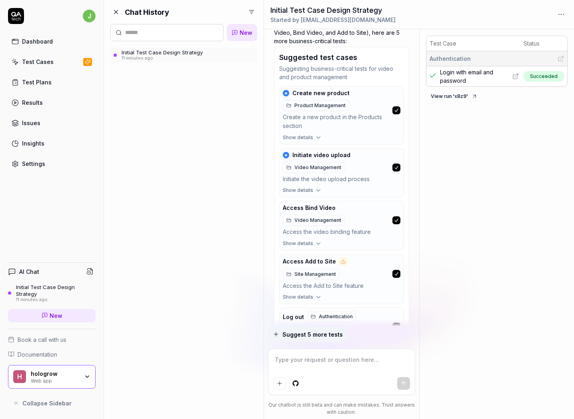
scroll to position [1630, 0]
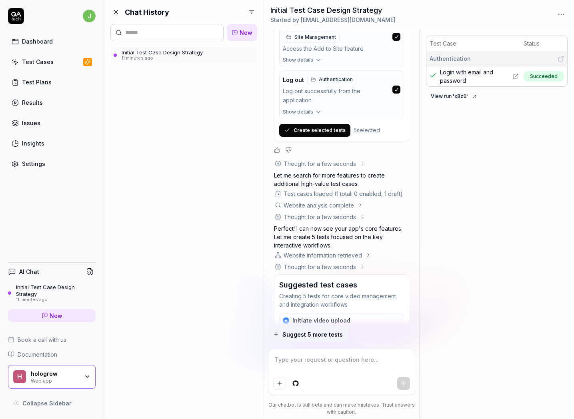
click at [317, 125] on button "Create selected tests" at bounding box center [314, 130] width 71 height 13
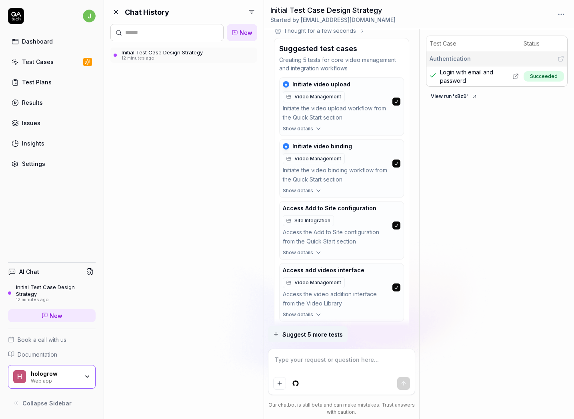
scroll to position [1977, 0]
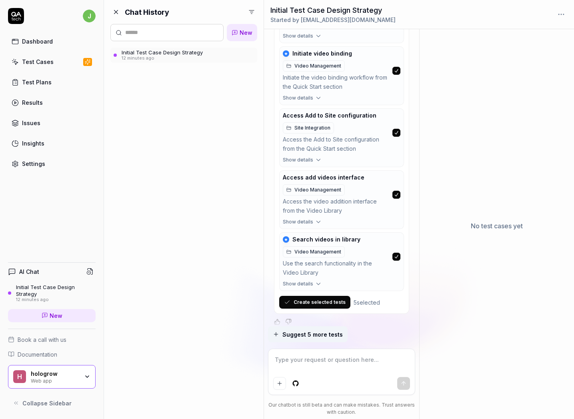
click at [330, 296] on button "Create selected tests" at bounding box center [314, 302] width 71 height 13
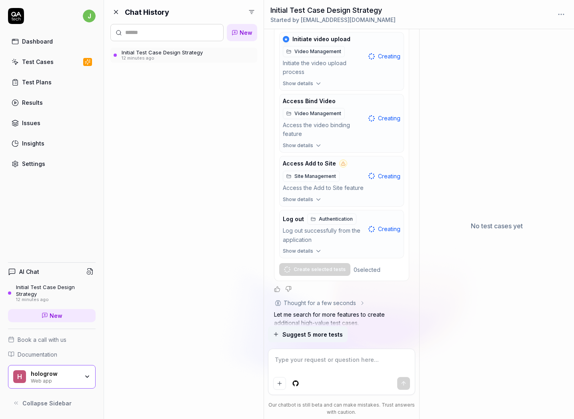
scroll to position [1430, 0]
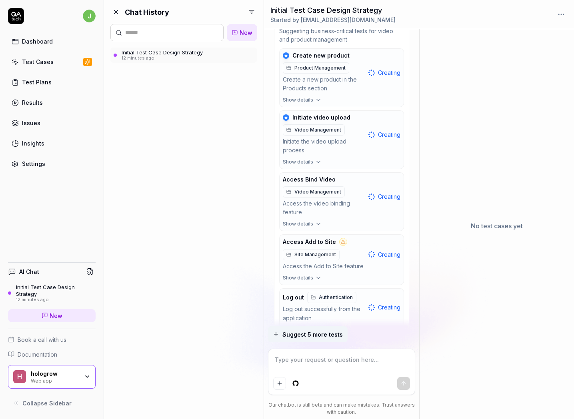
click at [344, 238] on div at bounding box center [343, 242] width 8 height 8
click at [318, 274] on icon "button" at bounding box center [318, 277] width 7 height 7
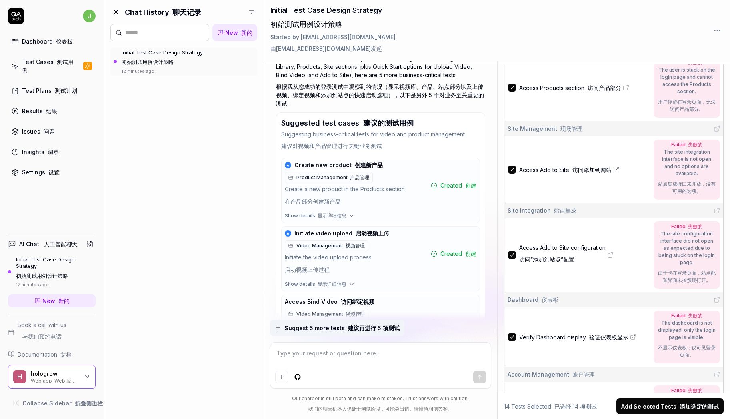
scroll to position [735, 0]
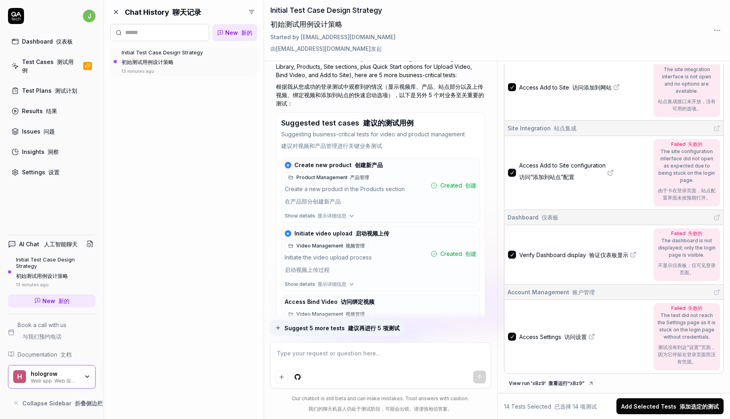
click at [184, 101] on div "Chat History 聊天记录 New 新的 Initial Test Case Design Strategy 初始测试用例设计策略 13 minute…" at bounding box center [184, 209] width 160 height 419
click at [574, 404] on button "Add Selected Tests 添加选定的测试" at bounding box center [670, 407] width 107 height 16
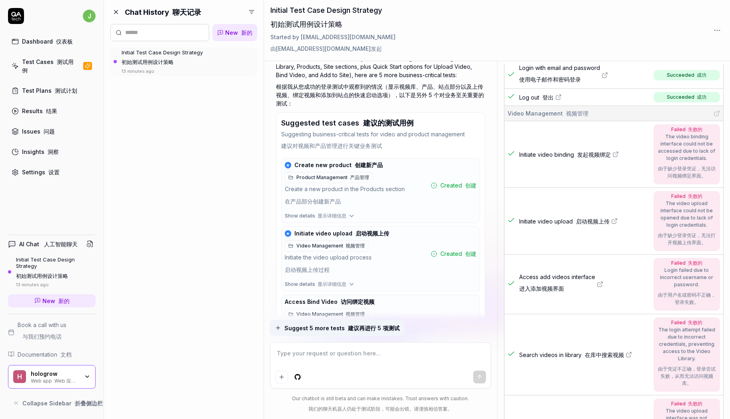
scroll to position [0, 0]
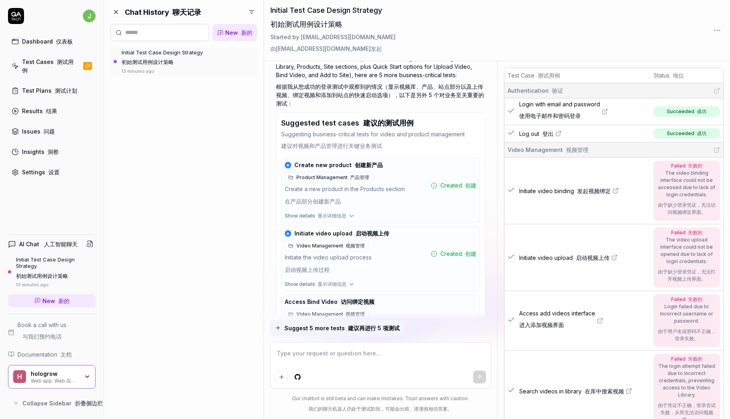
click at [38, 63] on div "Test Cases 测试用例" at bounding box center [49, 66] width 55 height 17
click at [220, 140] on div "Chat History 聊天记录 New 新的 Initial Test Case Design Strategy 初始测试用例设计策略 13 minute…" at bounding box center [184, 209] width 160 height 419
type textarea "*"
click at [52, 68] on div "Test Cases 测试用例" at bounding box center [49, 66] width 55 height 17
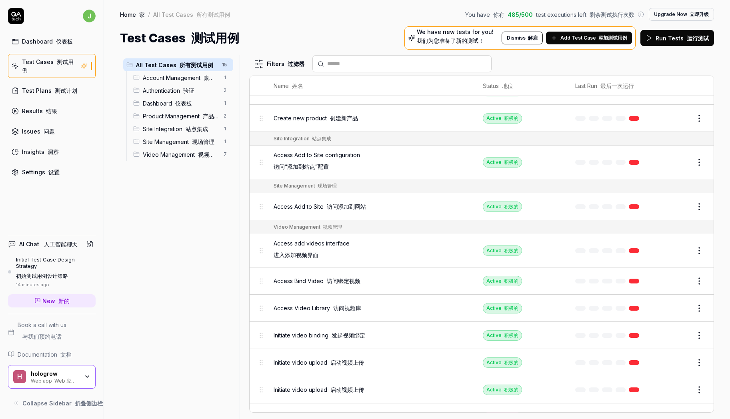
scroll to position [207, 0]
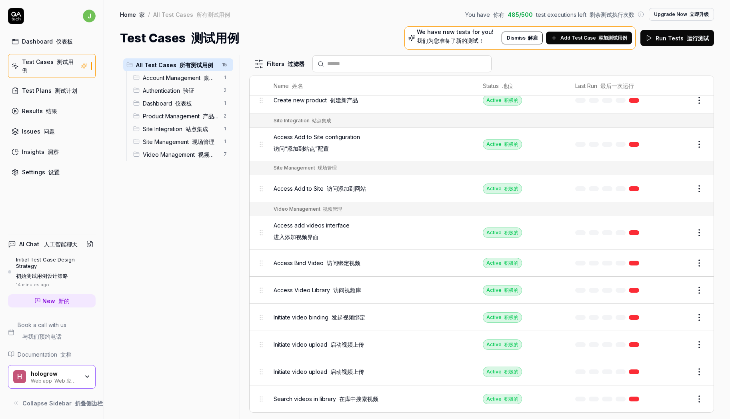
click at [338, 258] on div "Access Bind Video 访问绑定视频" at bounding box center [371, 262] width 194 height 17
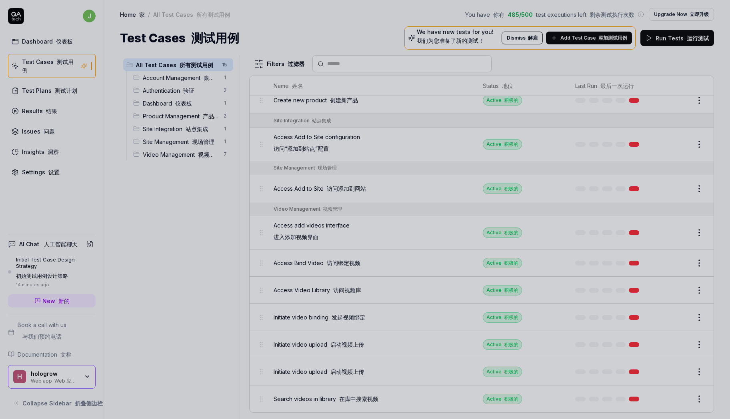
click at [438, 262] on div at bounding box center [365, 209] width 730 height 419
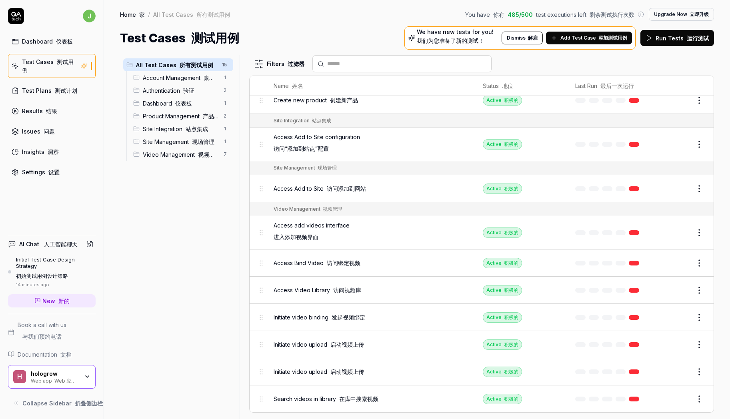
click at [347, 260] on font "访问绑定视频" at bounding box center [344, 263] width 34 height 7
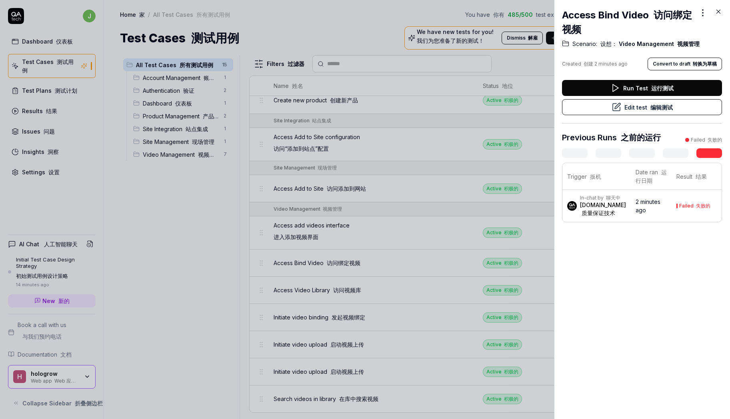
click at [574, 208] on div "Failed 失败的" at bounding box center [694, 206] width 31 height 5
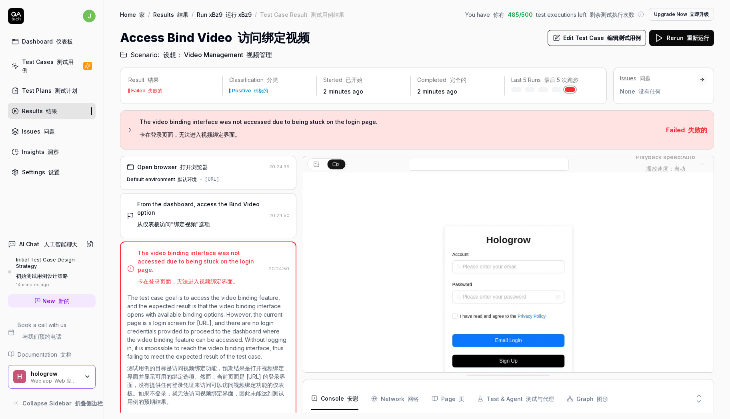
click at [465, 146] on div "The video binding interface was not accessed due to being stuck on the login pa…" at bounding box center [417, 129] width 594 height 39
